Goal: Information Seeking & Learning: Learn about a topic

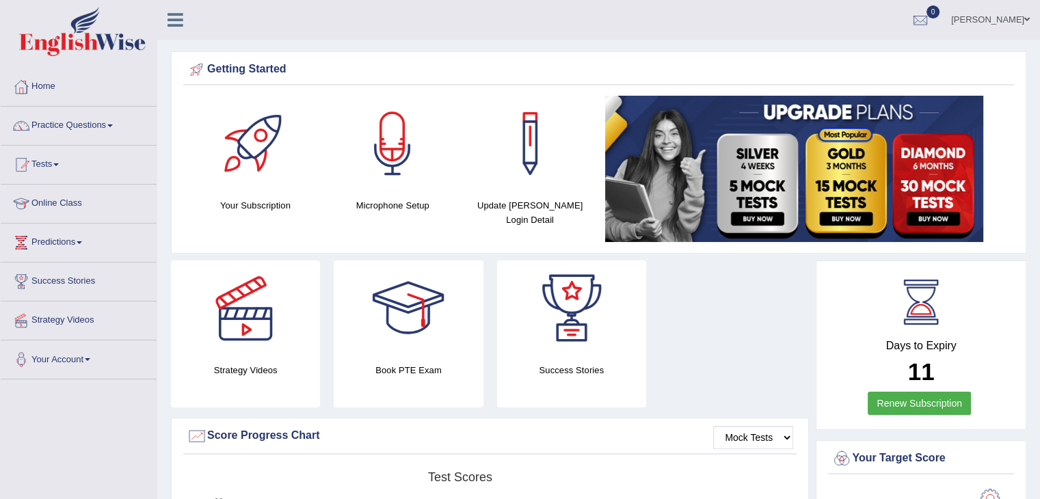
click at [729, 340] on div "Strategy Videos Book PTE Exam Success Stories" at bounding box center [489, 338] width 651 height 157
click at [89, 124] on link "Practice Questions" at bounding box center [79, 124] width 156 height 34
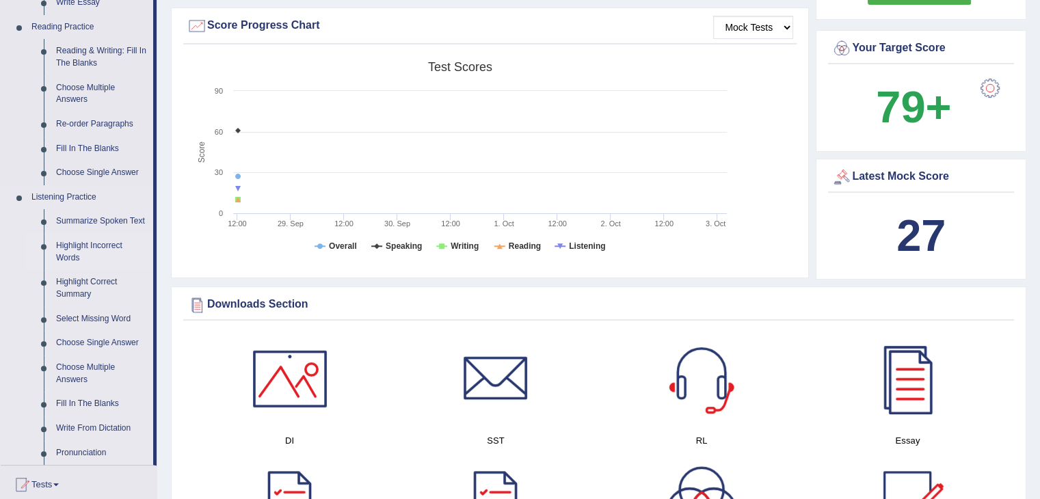
scroll to position [478, 0]
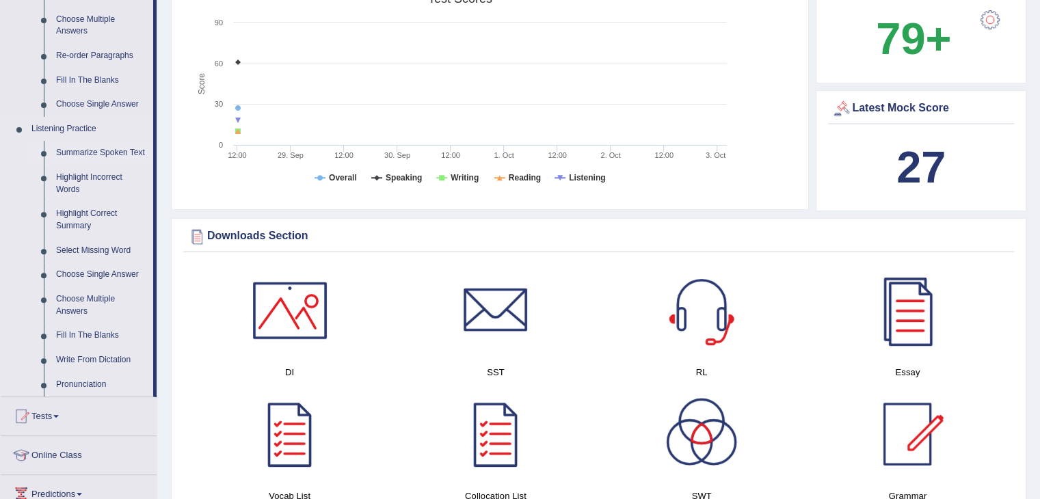
click at [96, 152] on link "Summarize Spoken Text" at bounding box center [101, 153] width 103 height 25
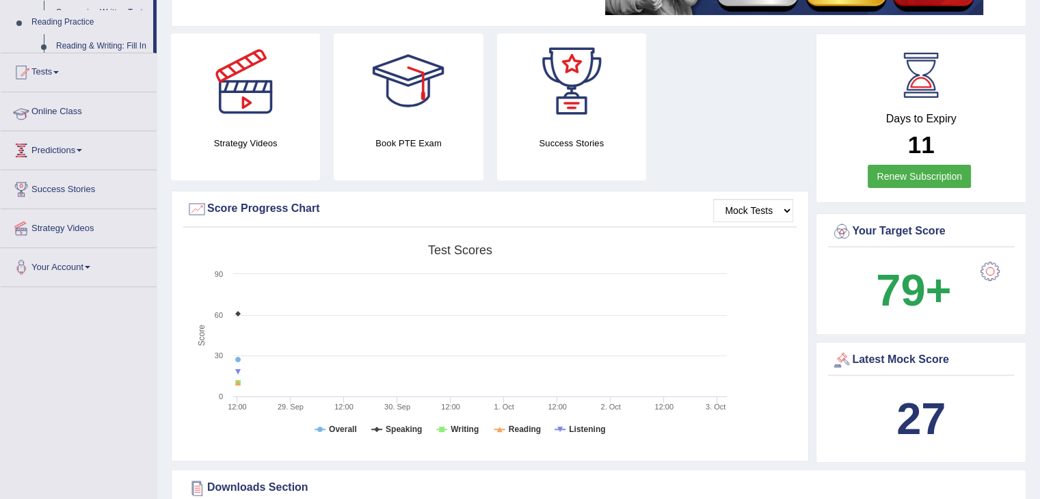
scroll to position [195, 0]
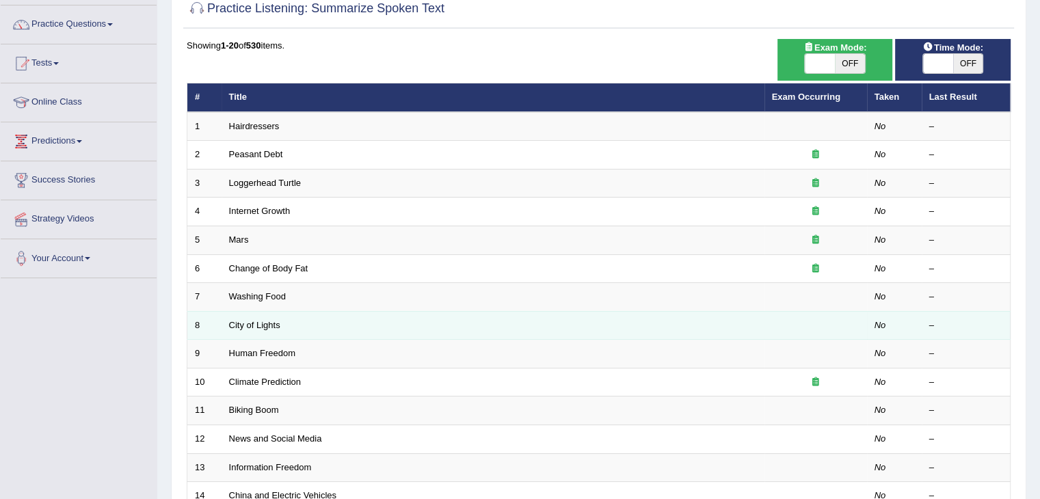
scroll to position [68, 0]
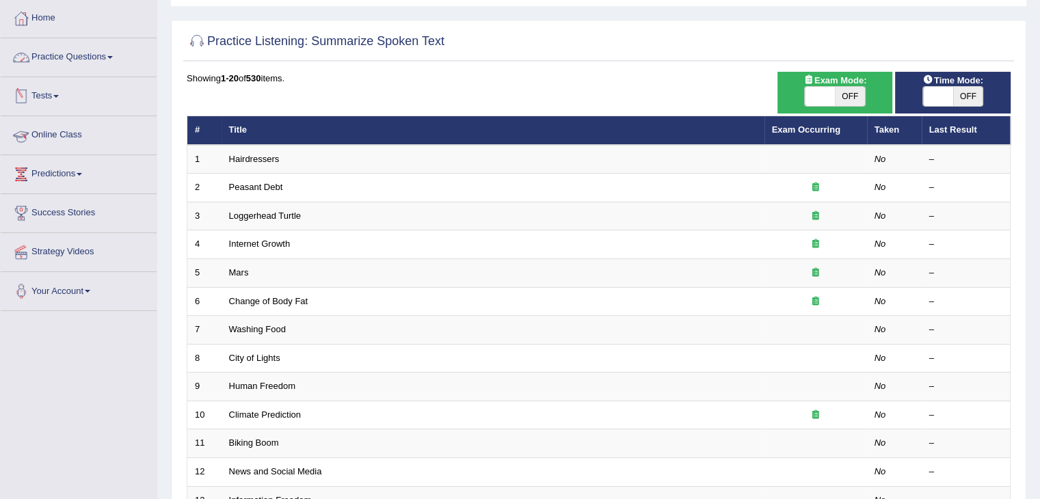
click at [73, 57] on link "Practice Questions" at bounding box center [79, 55] width 156 height 34
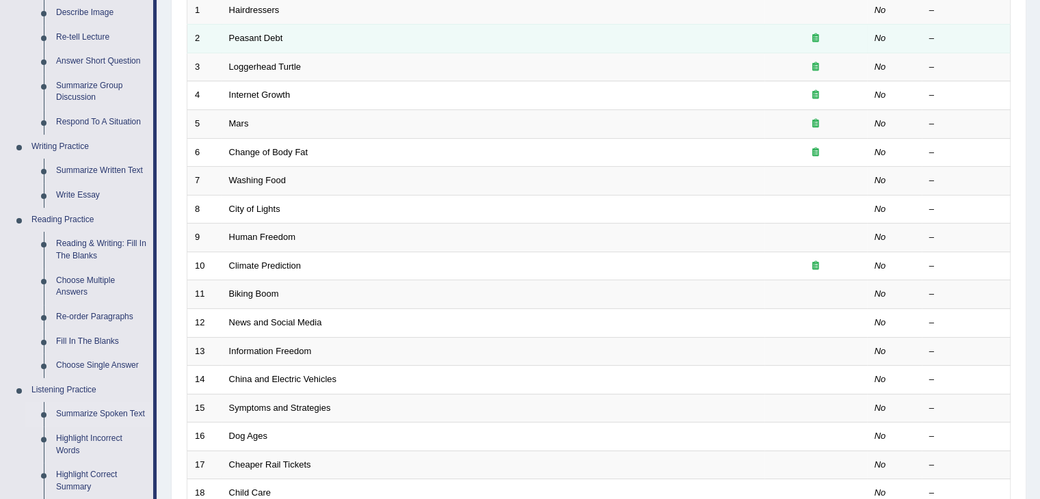
scroll to position [137, 0]
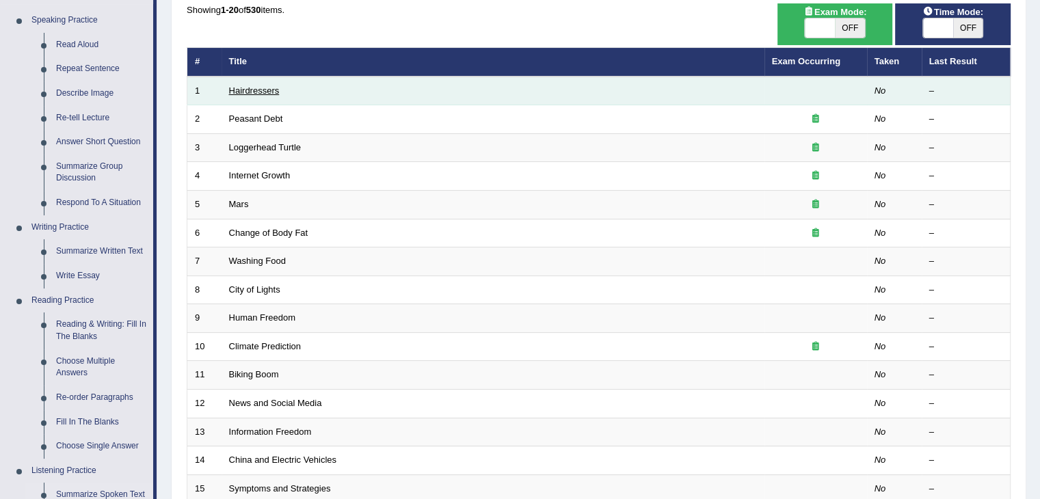
click at [249, 87] on link "Hairdressers" at bounding box center [254, 90] width 51 height 10
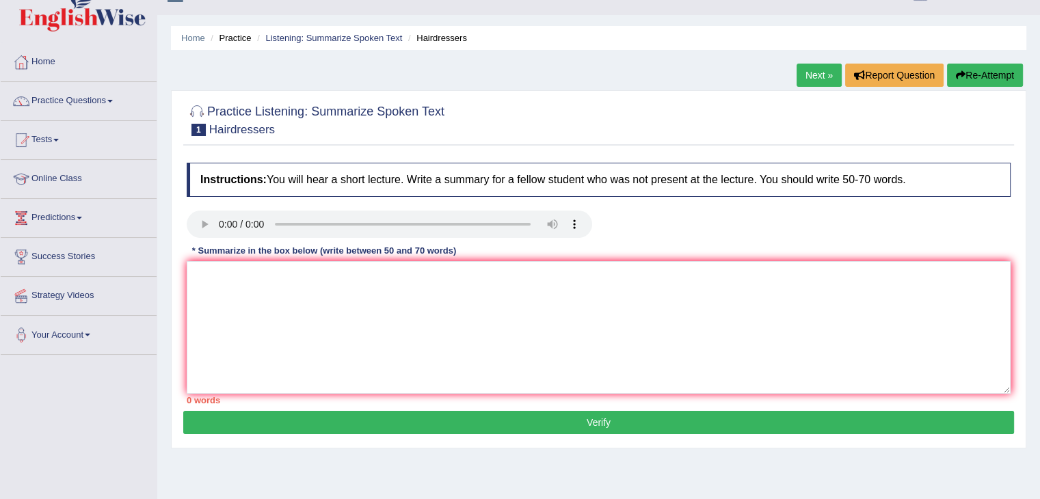
scroll to position [68, 0]
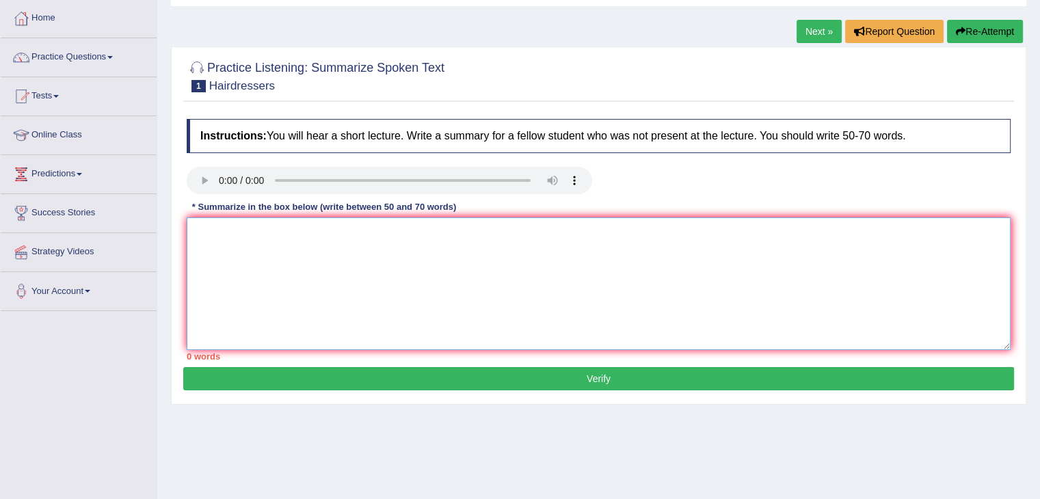
click at [265, 272] on textarea at bounding box center [599, 283] width 824 height 133
click at [288, 265] on textarea at bounding box center [599, 283] width 824 height 133
click at [468, 233] on textarea "The speaker provided a comprehensive overview of hairdresser,highlighting se" at bounding box center [599, 283] width 824 height 133
click at [540, 230] on textarea "The speaker provided a comprehensive overview of hairdresser, highlighting se" at bounding box center [599, 283] width 824 height 133
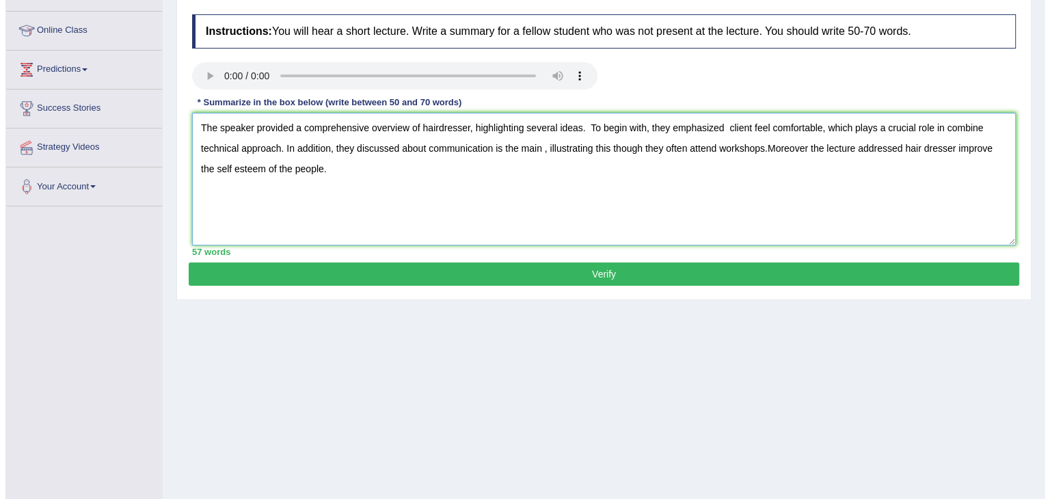
scroll to position [205, 0]
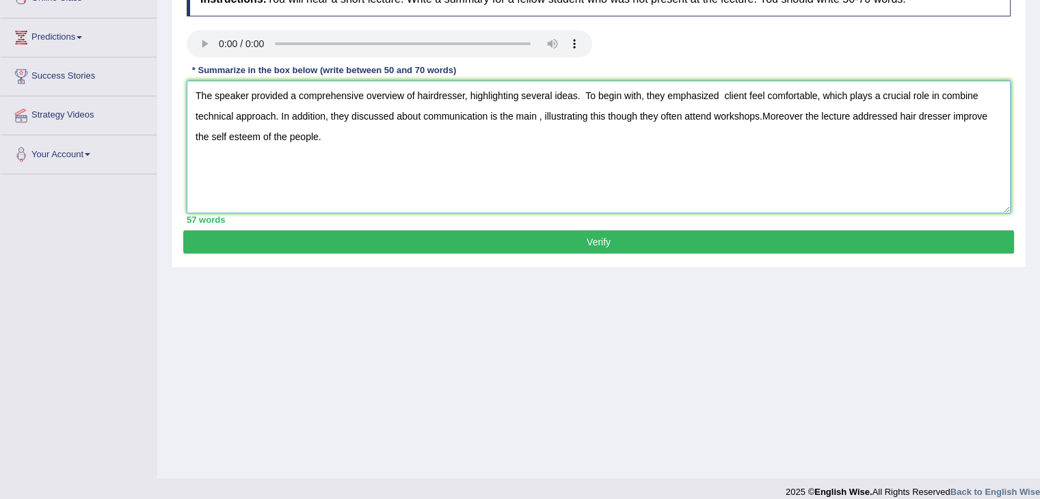
type textarea "The speaker provided a comprehensive overview of hairdresser, highlighting seve…"
click at [526, 239] on button "Verify" at bounding box center [598, 241] width 831 height 23
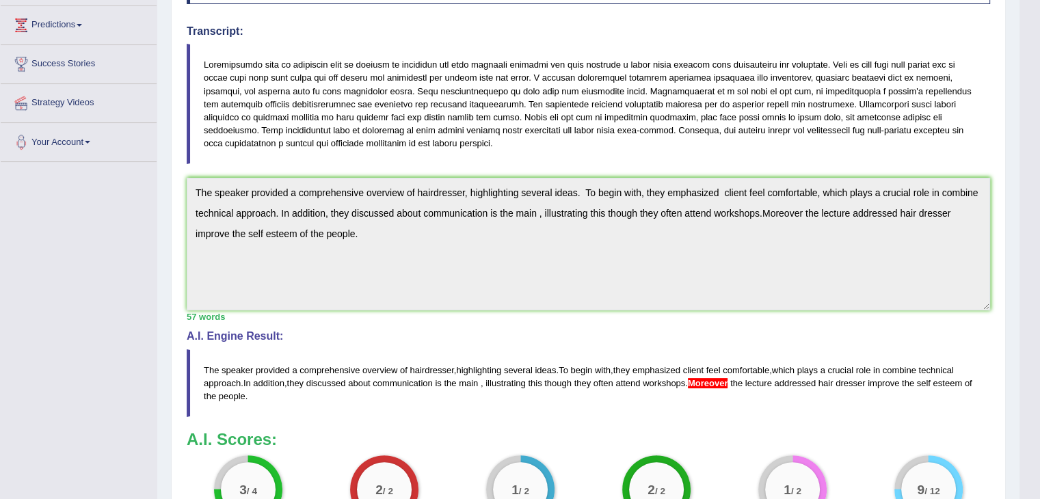
scroll to position [187, 0]
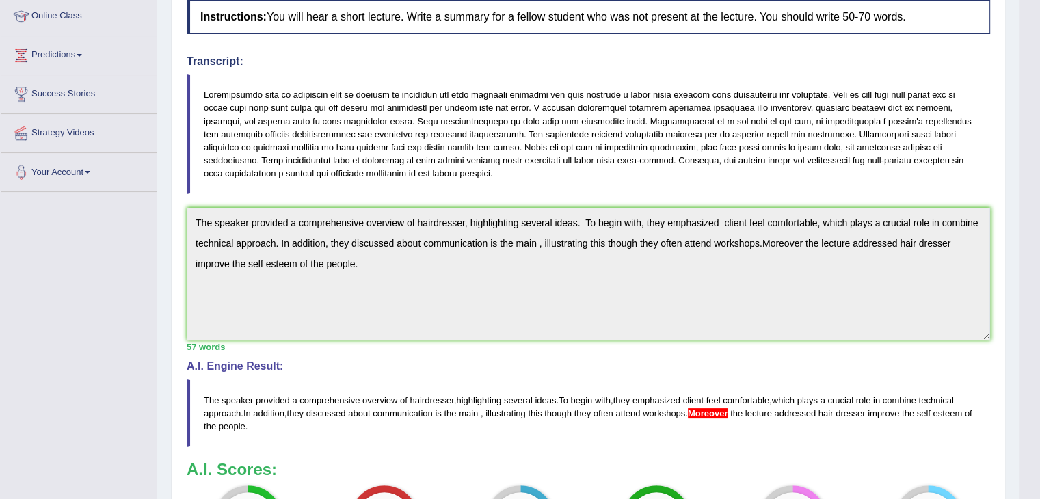
click at [665, 345] on div "57 words" at bounding box center [588, 346] width 803 height 13
